Goal: Task Accomplishment & Management: Complete application form

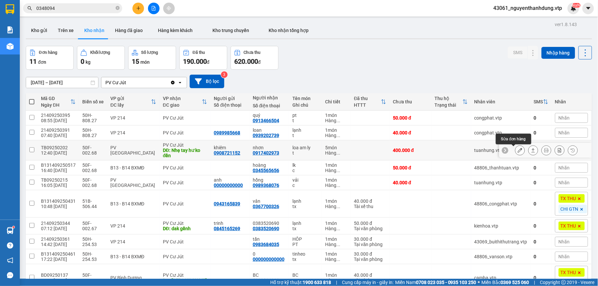
click at [518, 151] on icon at bounding box center [520, 150] width 5 height 5
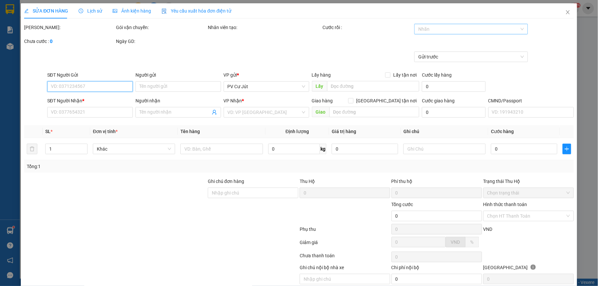
click at [466, 29] on div at bounding box center [467, 29] width 103 height 8
type input "0908721152"
type input "khiêm"
type input "0917402973"
type input "nhơn"
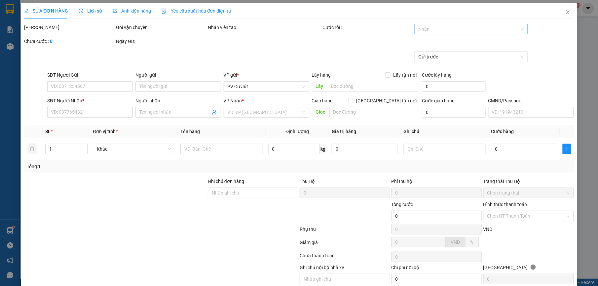
type input "Nhẹ tay hư ko đền"
type input "KHÁCH LẤY 3K CÒN 2K TỐI XE 15280 MANG RA KHÁCH LẤY TT LUÔN"
type input "400.000"
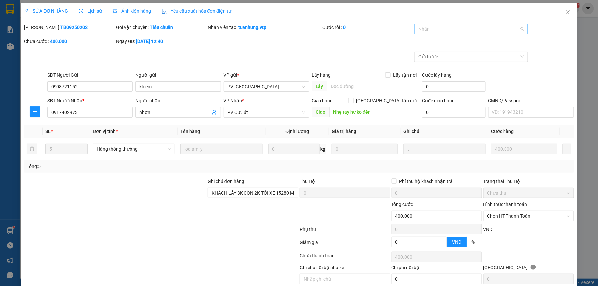
type input "20.000"
click at [450, 32] on div at bounding box center [467, 29] width 103 height 8
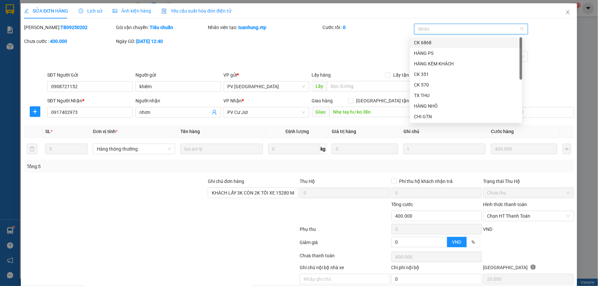
click at [438, 41] on div "CK 6868" at bounding box center [466, 42] width 104 height 7
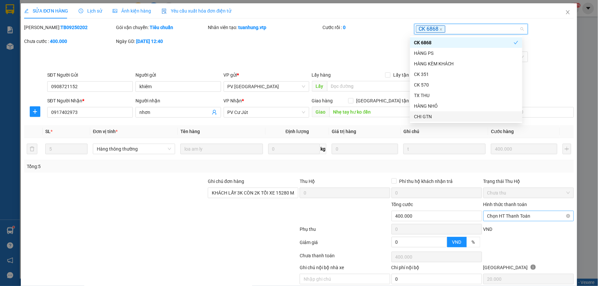
click at [504, 220] on span "Chọn HT Thanh Toán" at bounding box center [528, 216] width 83 height 10
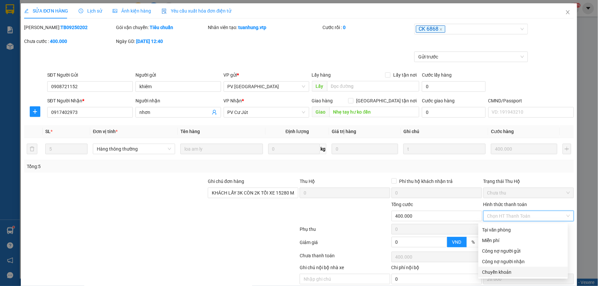
click at [495, 272] on div "Chuyển khoản" at bounding box center [523, 272] width 82 height 7
type input "0"
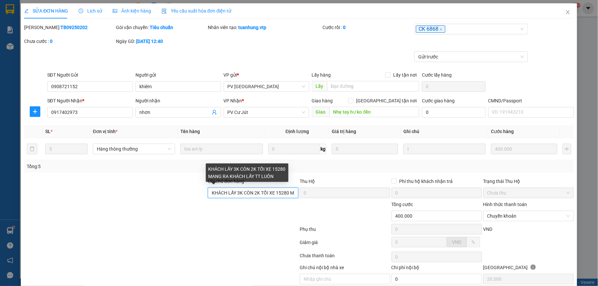
click at [291, 194] on input "KHÁCH LẤY 3K CÒN 2K TỐI XE 15280 MANG RA KHÁCH LẤY TT LUÔN" at bounding box center [253, 193] width 91 height 11
click at [293, 193] on input "ANG RA KHÁCH LẤY TT LUÔN" at bounding box center [253, 193] width 91 height 11
type input "A"
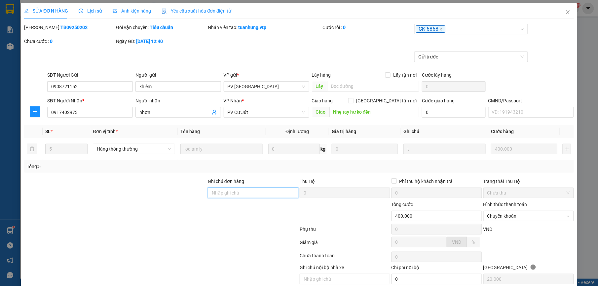
type input "D"
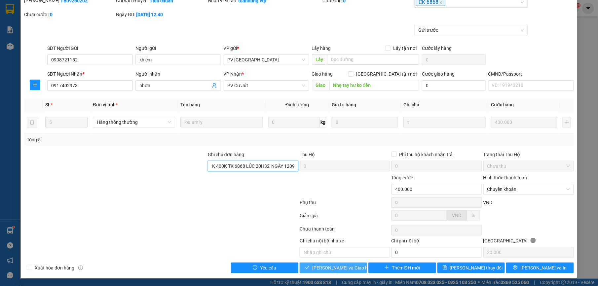
type input "ĐÃ CK 400K TK 6868 LÚC 20H32' NGÀY 1209"
click at [331, 270] on span "Lưu và Giao hàng" at bounding box center [343, 267] width 63 height 7
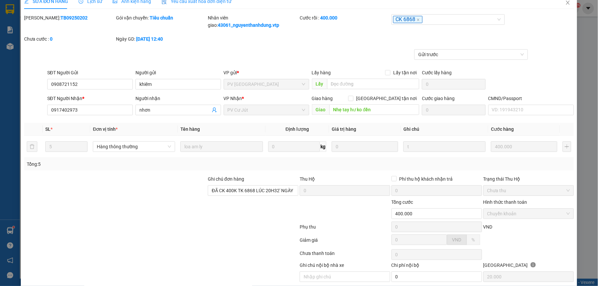
scroll to position [0, 0]
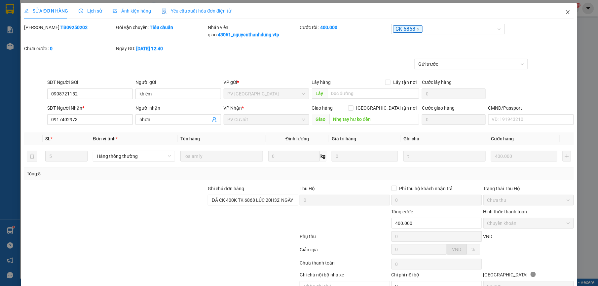
click at [565, 13] on icon "close" at bounding box center [567, 12] width 5 height 5
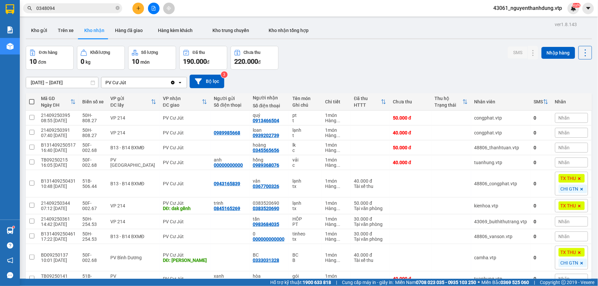
click at [527, 3] on div "43061_nguyenthanhdung.vtp NaN" at bounding box center [533, 9] width 91 height 12
click at [526, 7] on span "43061_nguyenthanhdung.vtp" at bounding box center [527, 8] width 79 height 8
click at [525, 21] on span "Đăng xuất" at bounding box center [531, 20] width 66 height 7
